Goal: Task Accomplishment & Management: Manage account settings

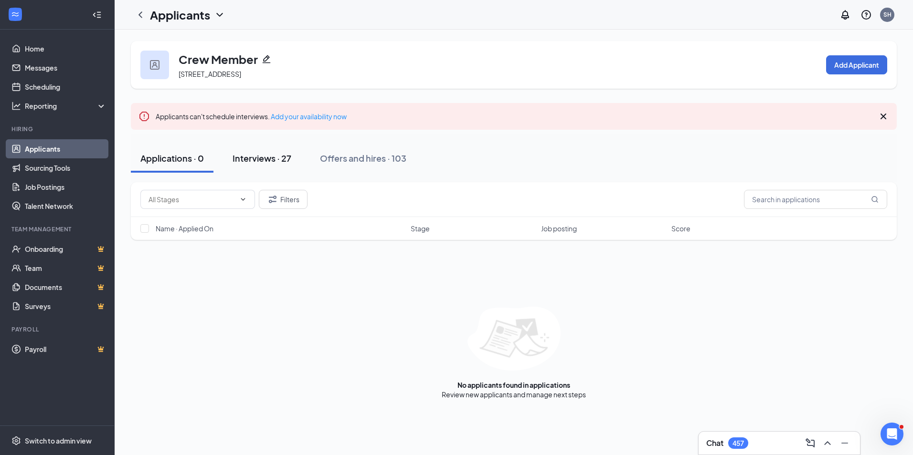
click at [259, 156] on div "Interviews · 27" at bounding box center [261, 158] width 59 height 12
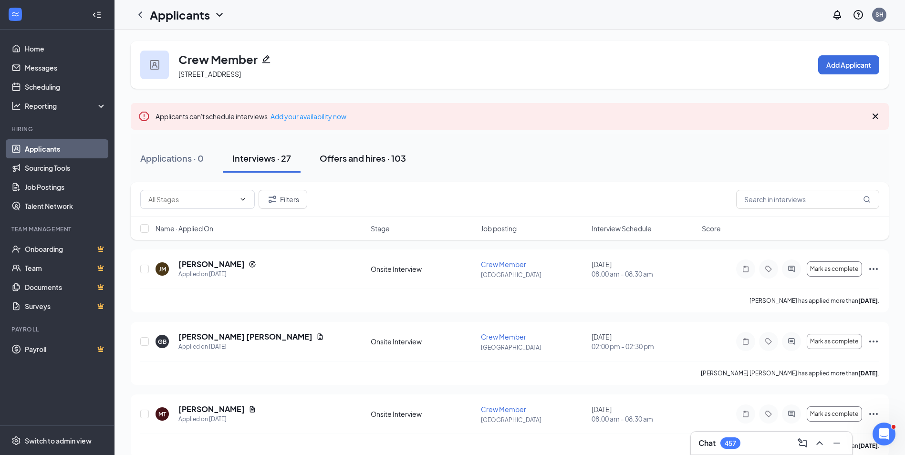
click at [347, 158] on div "Offers and hires · 103" at bounding box center [363, 158] width 86 height 12
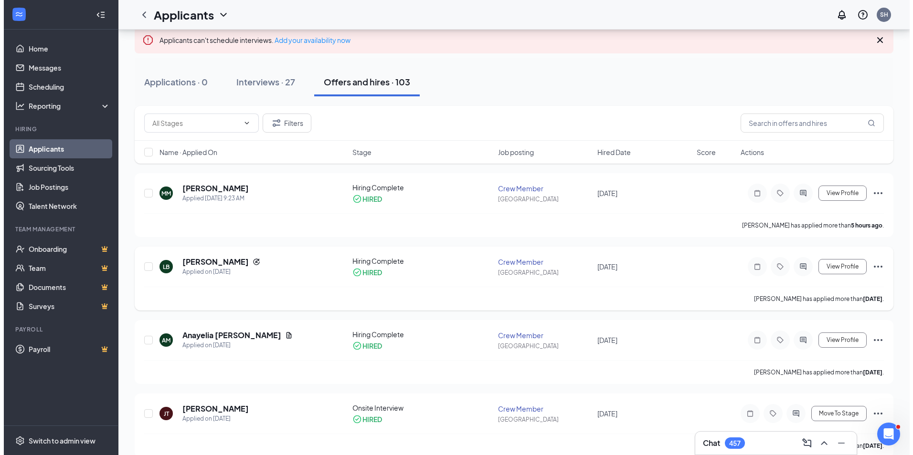
scroll to position [95, 0]
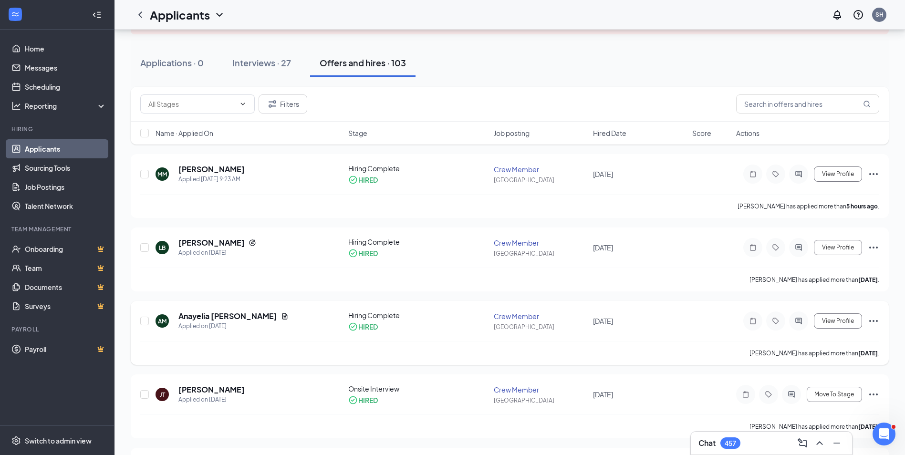
click at [877, 317] on icon "Ellipses" at bounding box center [873, 321] width 11 height 11
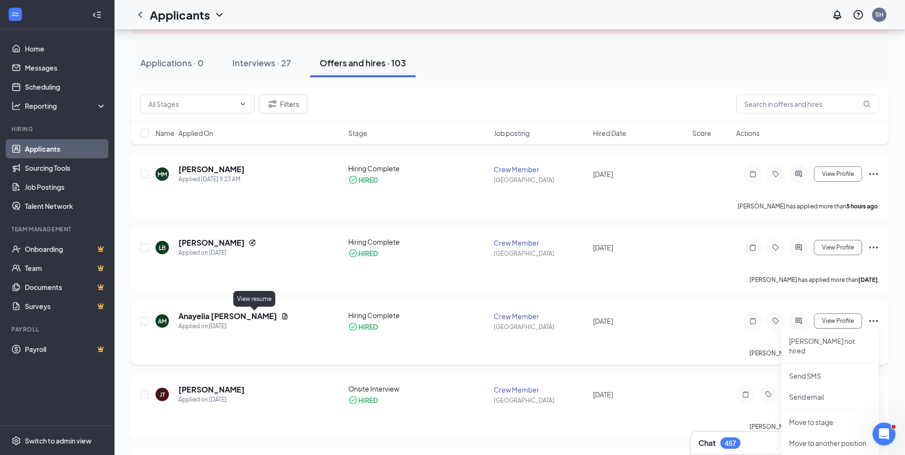
click at [283, 317] on icon "Document" at bounding box center [285, 316] width 5 height 6
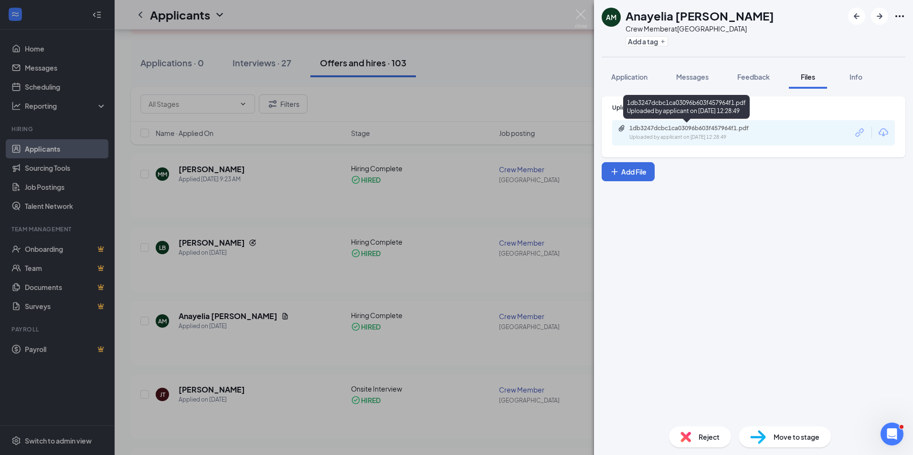
click at [692, 130] on div "1db3247dcbc1ca03096b603f457964f1.pdf" at bounding box center [696, 129] width 134 height 8
